Goal: Task Accomplishment & Management: Manage account settings

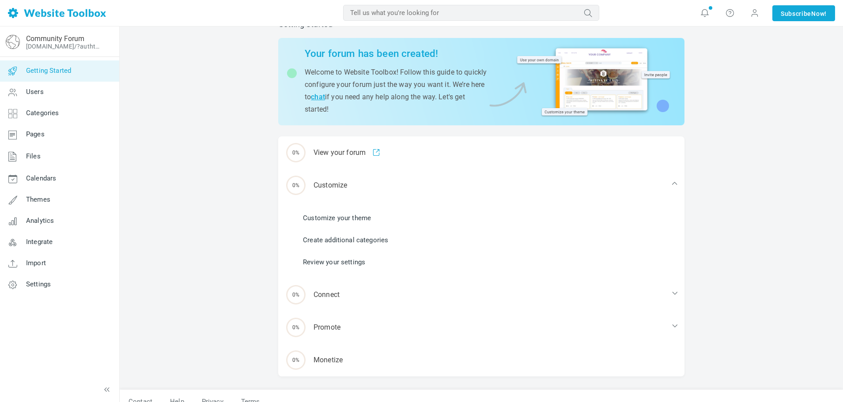
scroll to position [34, 0]
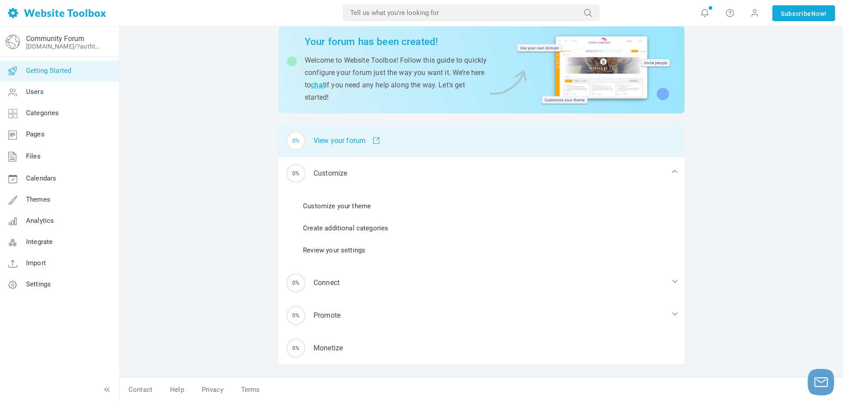
click at [341, 136] on div "0% View your forum" at bounding box center [481, 141] width 406 height 33
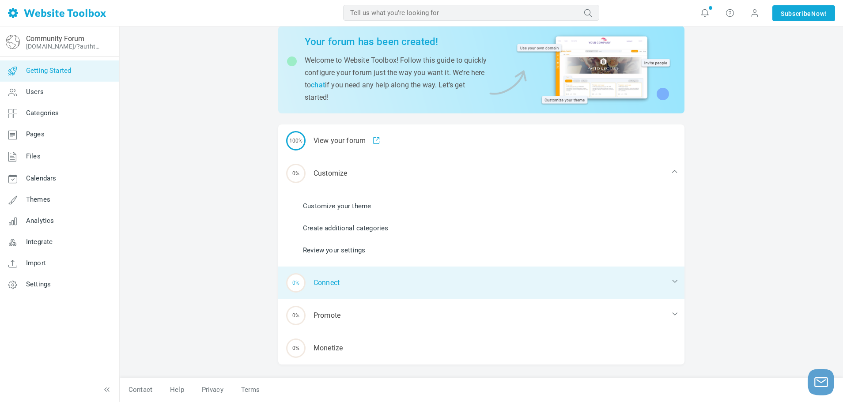
click at [321, 280] on div "0% Connect" at bounding box center [481, 283] width 406 height 33
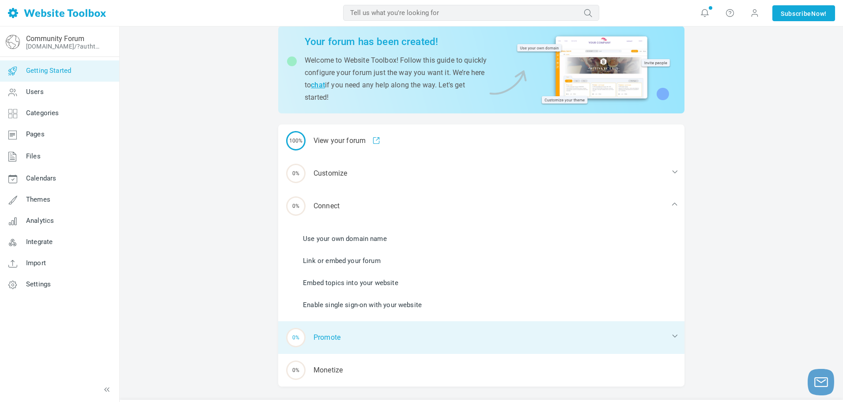
click at [324, 342] on div "0% Promote" at bounding box center [481, 338] width 406 height 33
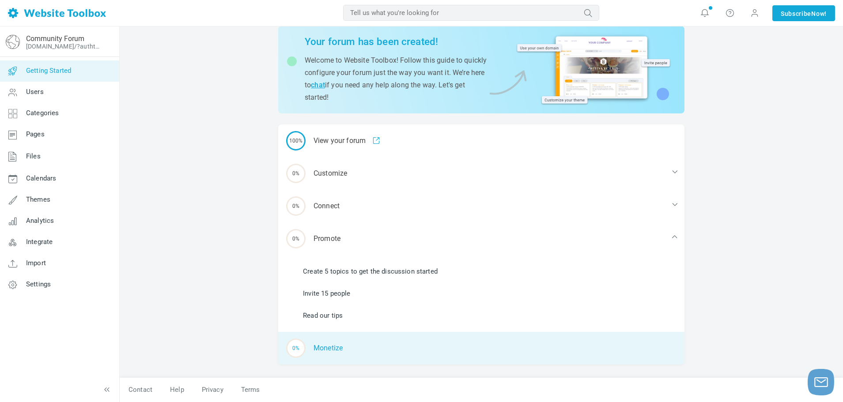
click at [325, 349] on div "0% Monetize" at bounding box center [481, 348] width 406 height 33
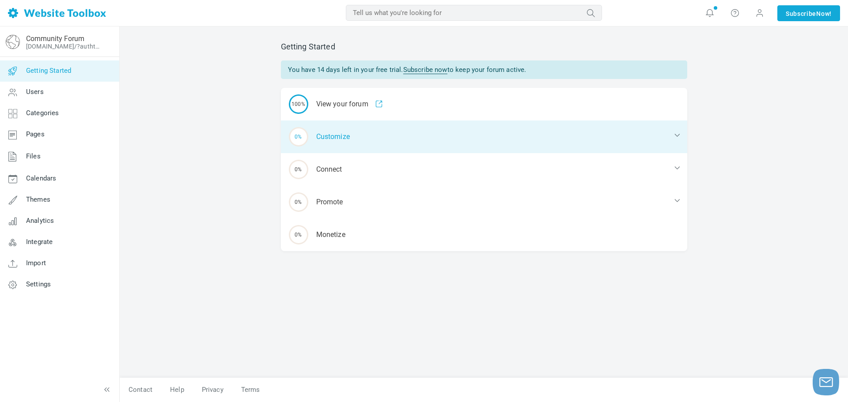
click at [383, 138] on div "0% Customize" at bounding box center [484, 137] width 406 height 33
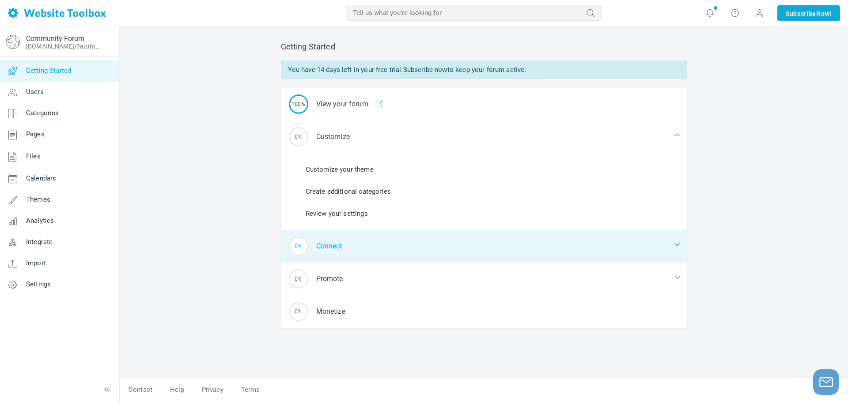
click at [366, 256] on div "0% Connect" at bounding box center [484, 246] width 406 height 33
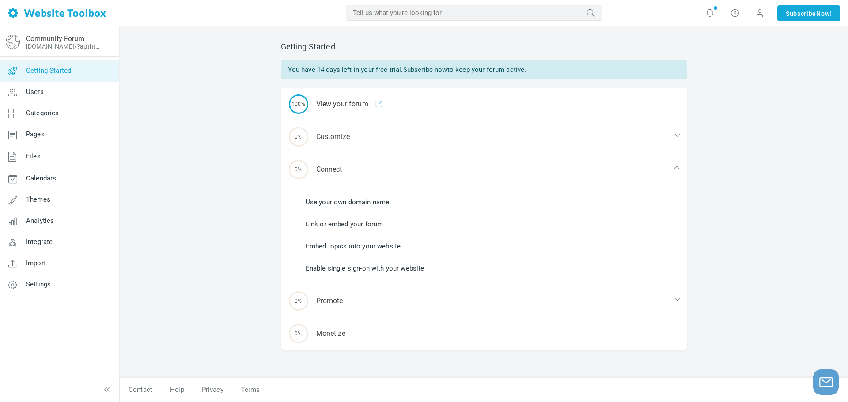
click at [351, 202] on link "Use your own domain name" at bounding box center [348, 202] width 84 height 10
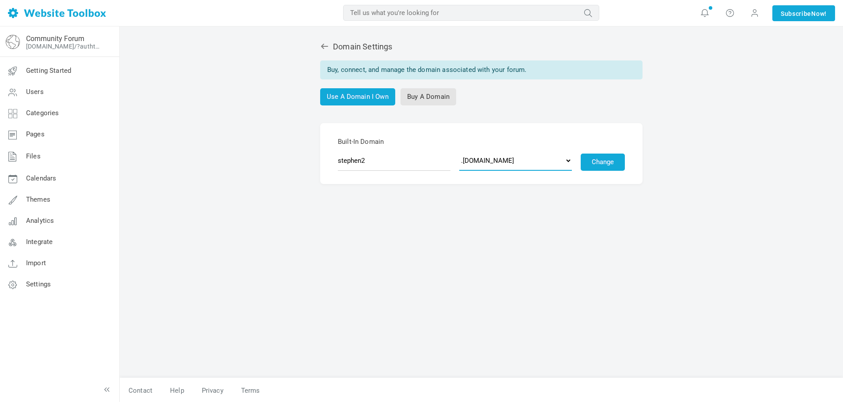
click at [491, 159] on select ".[DOMAIN_NAME] .[DOMAIN_NAME] .[DOMAIN_NAME] .[DOMAIN_NAME] .[DOMAIN_NAME] .[DO…" at bounding box center [515, 161] width 113 height 20
click at [384, 154] on input "stephen2" at bounding box center [394, 161] width 113 height 20
click at [378, 165] on input "stephen2" at bounding box center [394, 161] width 113 height 20
drag, startPoint x: 503, startPoint y: 159, endPoint x: 510, endPoint y: 162, distance: 7.3
click at [503, 159] on select ".discussion.community .community.chat .forumchitchat.com .discussioncommunity.c…" at bounding box center [515, 161] width 113 height 20
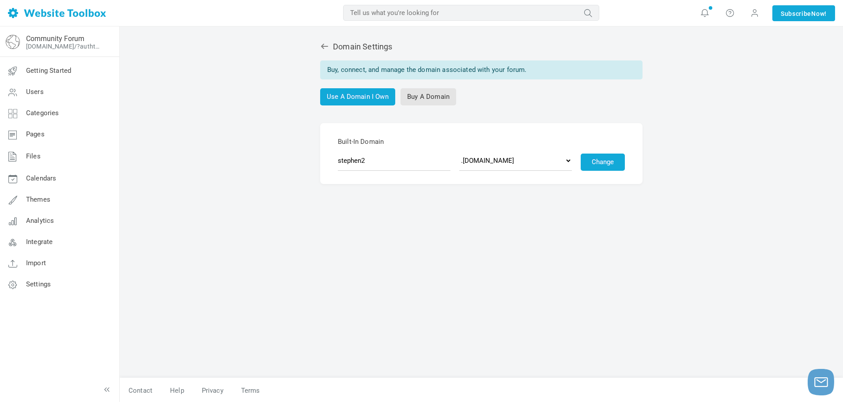
click at [515, 124] on form "Built-In Domain stephen2 .discussion.community .community.chat .forumchitchat.c…" at bounding box center [481, 153] width 322 height 61
click at [609, 162] on button "Change" at bounding box center [603, 162] width 44 height 17
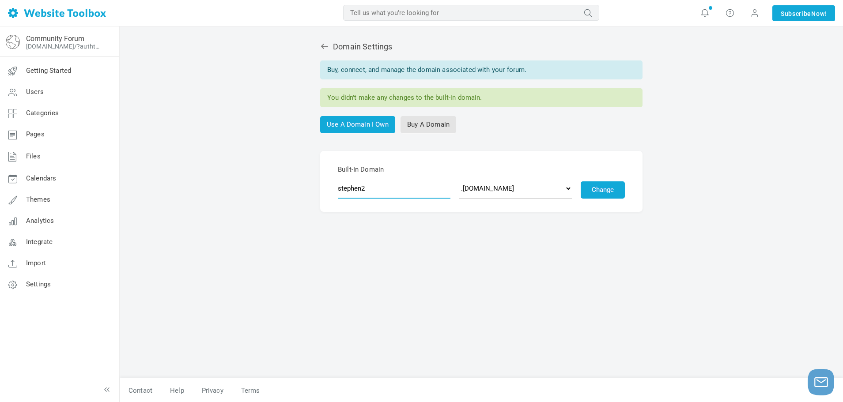
click at [377, 191] on input "stephen2" at bounding box center [394, 188] width 113 height 20
click at [481, 188] on select ".discussion.community .community.chat .forumchitchat.com .discussioncommunity.c…" at bounding box center [515, 188] width 113 height 20
drag, startPoint x: 392, startPoint y: 243, endPoint x: 368, endPoint y: 187, distance: 61.5
click at [392, 243] on div "Domain Settings Buy, connect, and manage the domain associated with your forum.…" at bounding box center [482, 205] width 420 height 345
click at [370, 186] on input "stephen2" at bounding box center [394, 188] width 113 height 20
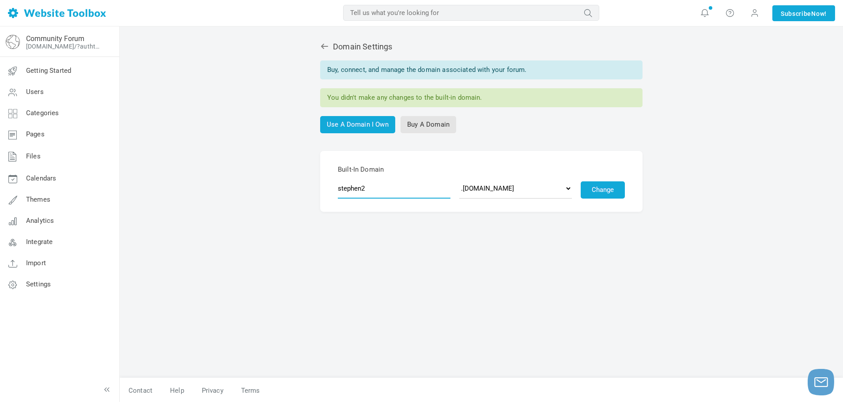
click at [370, 186] on input "stephen2" at bounding box center [394, 188] width 113 height 20
click at [322, 46] on icon at bounding box center [324, 46] width 7 height 5
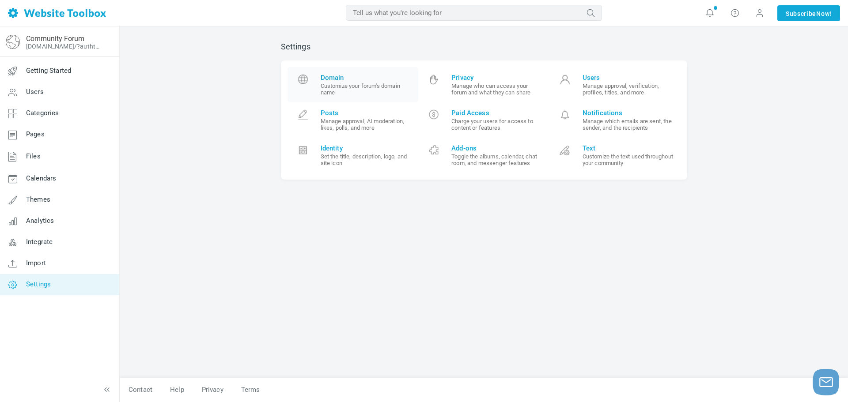
click at [357, 86] on small "Customize your forum's domain name" at bounding box center [366, 89] width 91 height 13
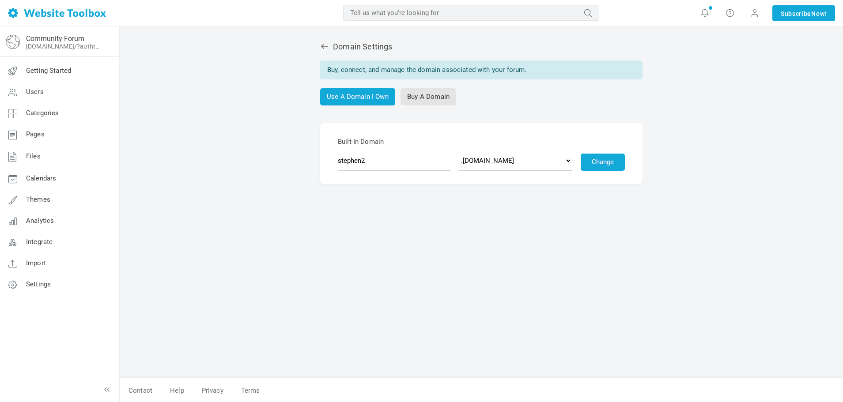
click at [325, 47] on icon at bounding box center [324, 46] width 9 height 9
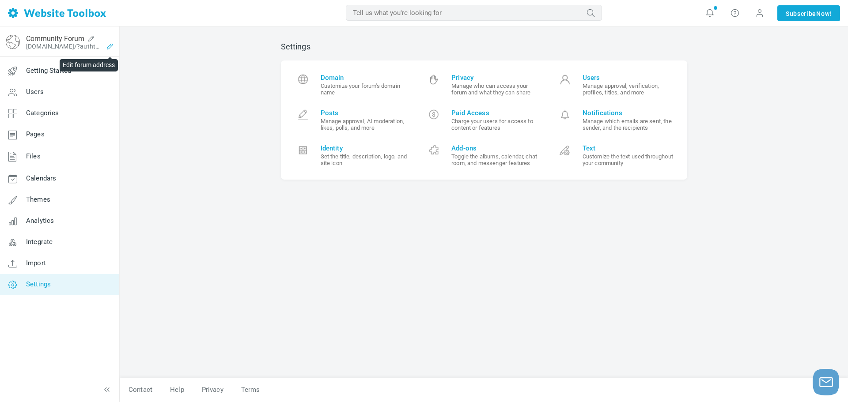
click at [109, 47] on icon at bounding box center [110, 46] width 14 height 7
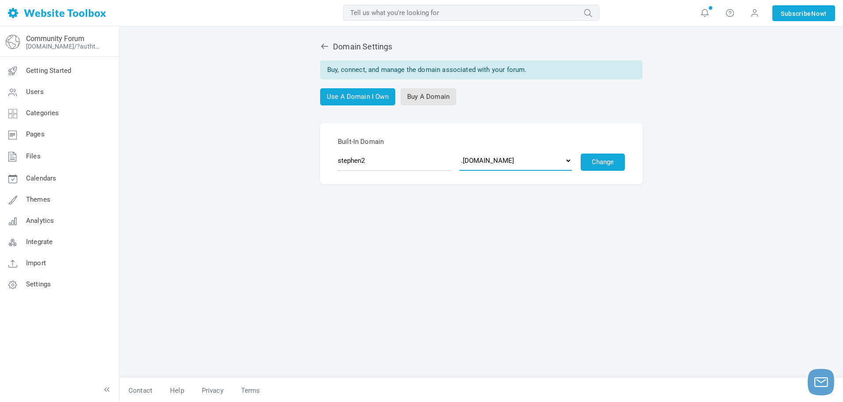
click at [536, 163] on select ".[DOMAIN_NAME] .[DOMAIN_NAME] .[DOMAIN_NAME] .[DOMAIN_NAME] .[DOMAIN_NAME] .[DO…" at bounding box center [515, 161] width 113 height 20
click at [375, 99] on link "Use A Domain I Own" at bounding box center [357, 96] width 75 height 17
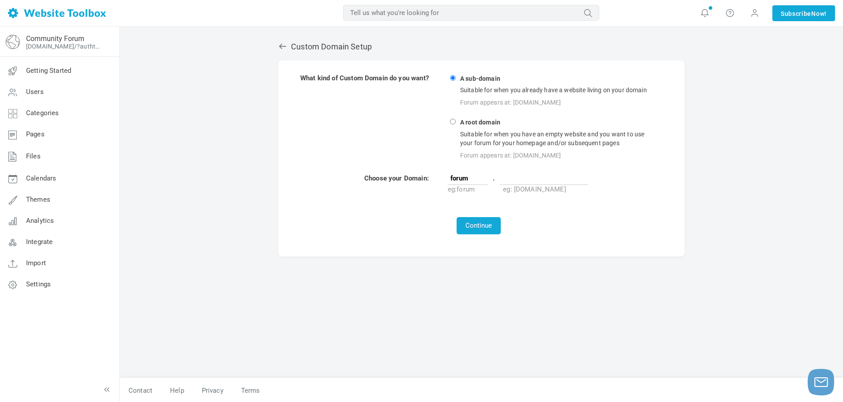
click at [518, 178] on input "text" at bounding box center [544, 178] width 88 height 13
click at [482, 181] on input "forum" at bounding box center [468, 178] width 40 height 13
click at [472, 178] on input "forum" at bounding box center [468, 178] width 40 height 13
click at [490, 178] on td "forum . eg: forum eg: [DOMAIN_NAME]" at bounding box center [552, 184] width 211 height 21
click at [471, 180] on input "forum" at bounding box center [468, 178] width 40 height 13
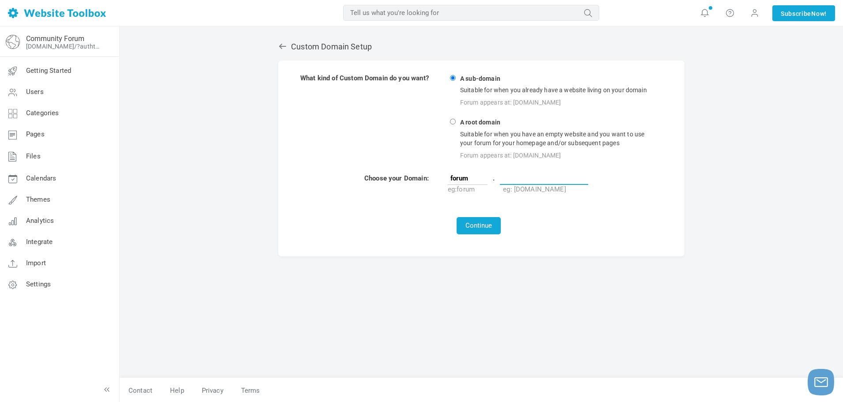
click at [537, 180] on input "text" at bounding box center [544, 178] width 88 height 13
paste input "https://my.allego.com/home.do?channelId=311893"
type input "https://my.allego.com/home.do?channelId=311893"
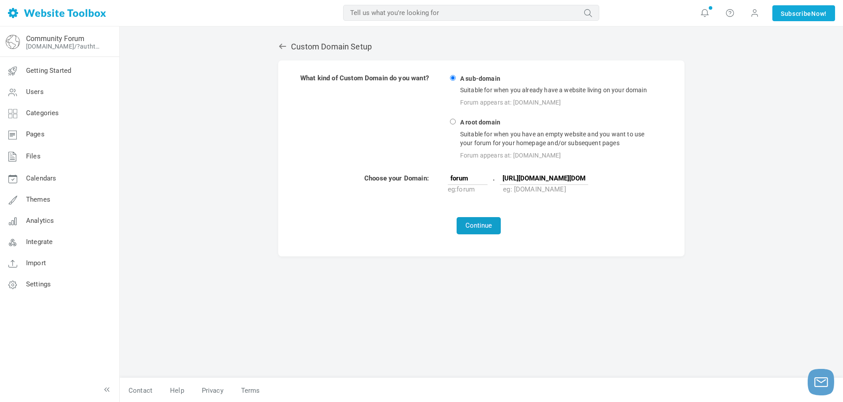
click at [474, 227] on button "Continue" at bounding box center [479, 225] width 44 height 17
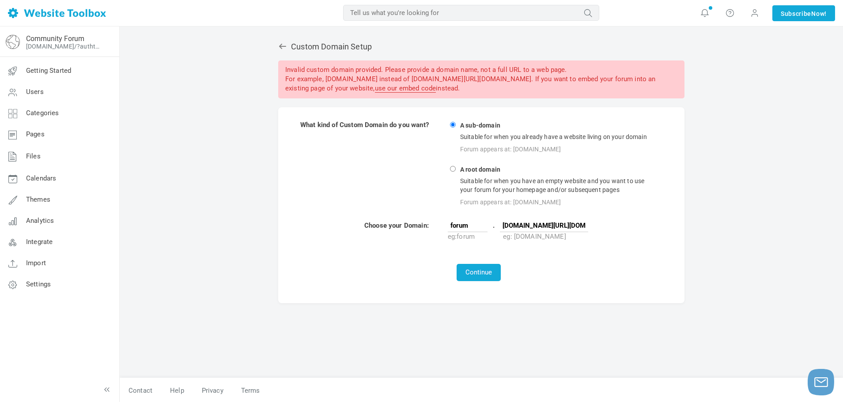
click at [525, 223] on input "[DOMAIN_NAME][URL][DOMAIN_NAME]" at bounding box center [544, 225] width 88 height 13
click at [282, 47] on icon at bounding box center [282, 46] width 7 height 5
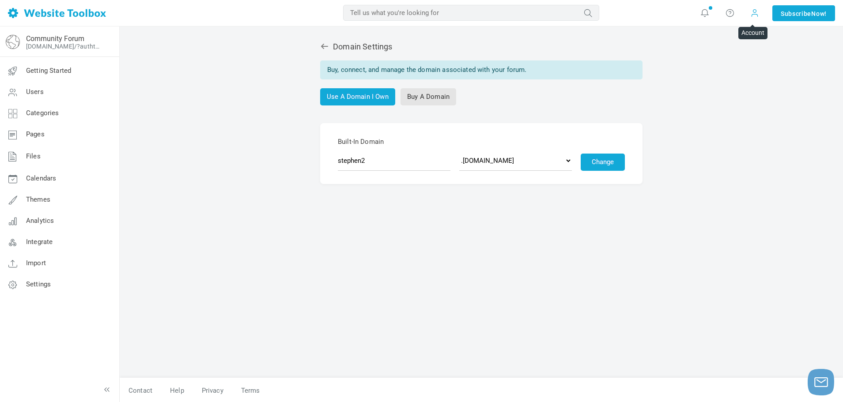
click at [752, 11] on span at bounding box center [754, 13] width 9 height 10
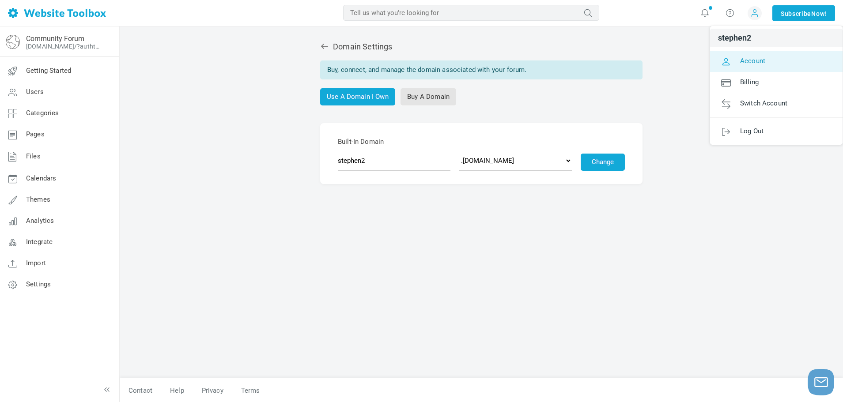
click at [751, 64] on span "Account" at bounding box center [752, 61] width 25 height 8
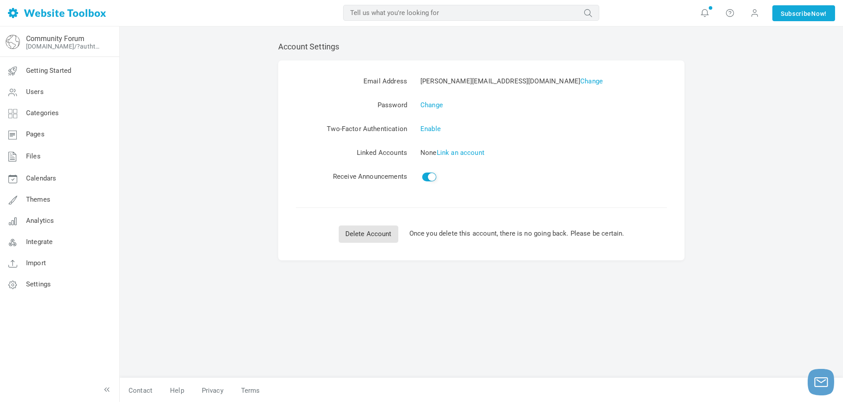
click at [51, 11] on img at bounding box center [57, 13] width 98 height 10
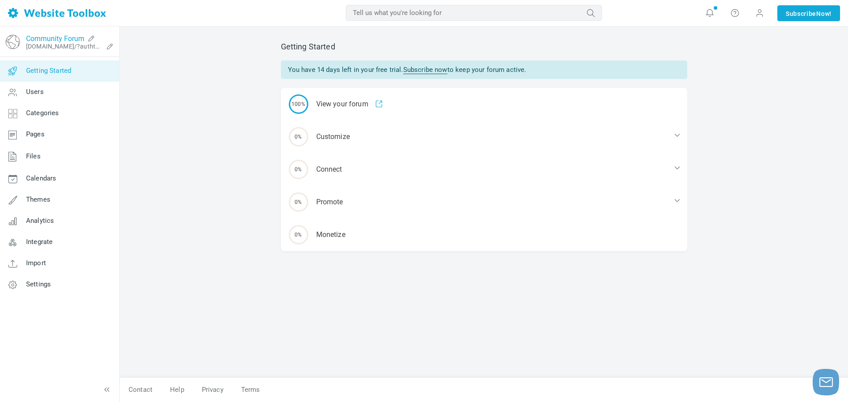
click at [49, 38] on link "Community Forum" at bounding box center [55, 38] width 58 height 8
